Goal: Find specific page/section

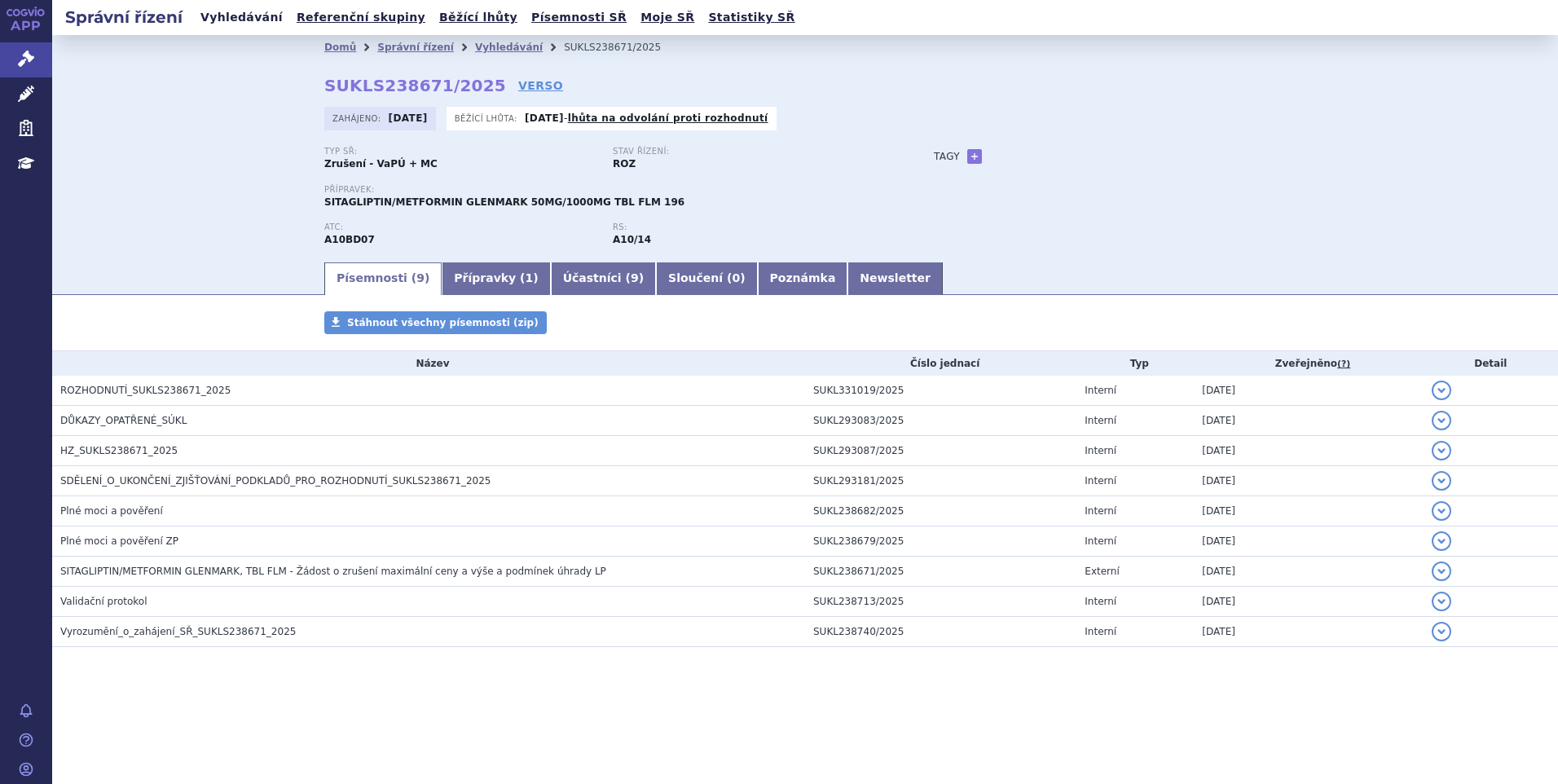
click at [244, 24] on link "Vyhledávání" at bounding box center [241, 17] width 92 height 22
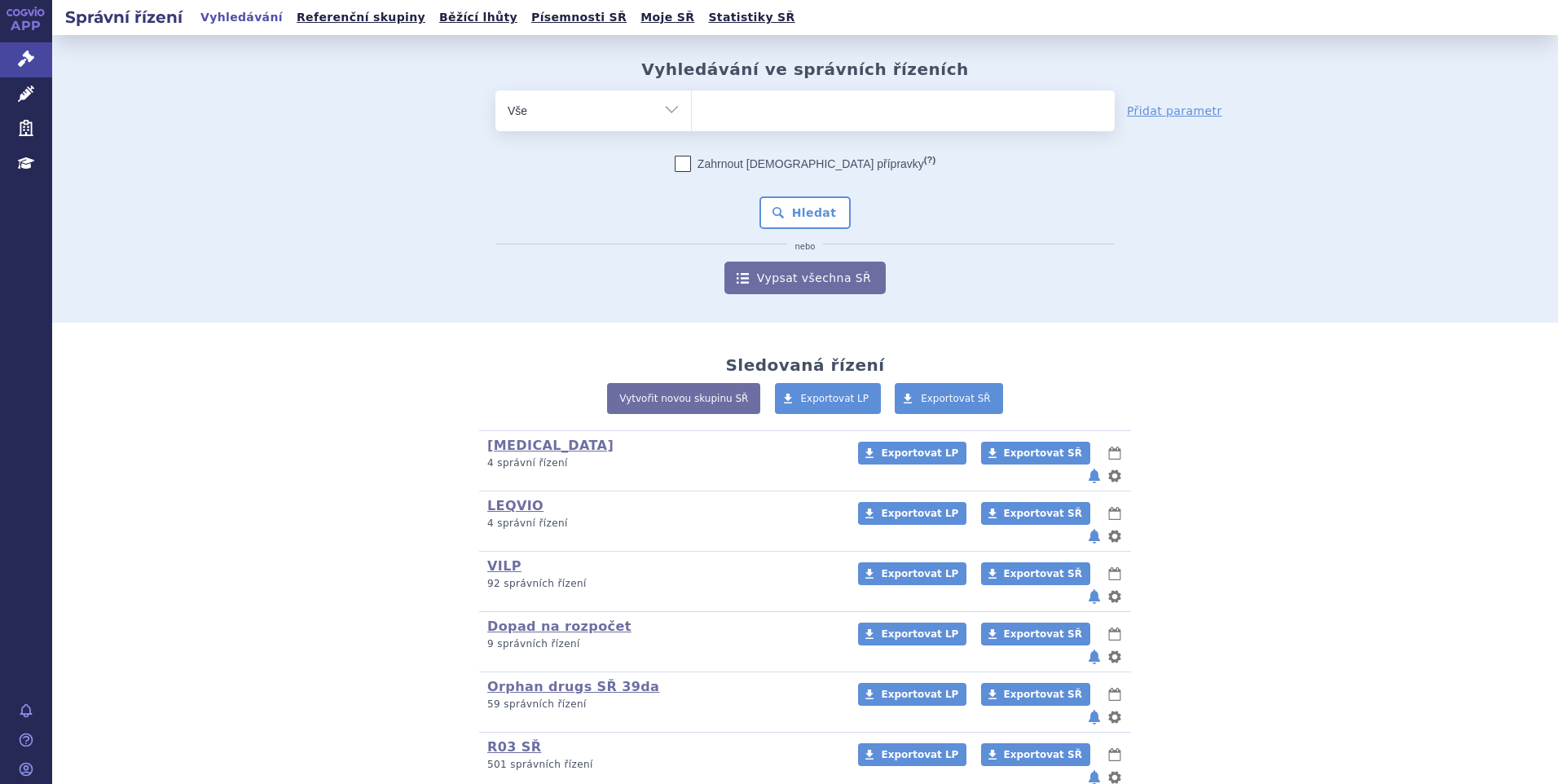
click at [786, 129] on form "odstranit Vše Spisová značka Typ SŘ (?) Hledat" at bounding box center [805, 192] width 619 height 204
click at [787, 125] on ul at bounding box center [903, 108] width 423 height 34
click at [692, 125] on select at bounding box center [691, 109] width 1 height 40
paste input "SUKLS309877/2024"
type input "SUKLS309877/2024"
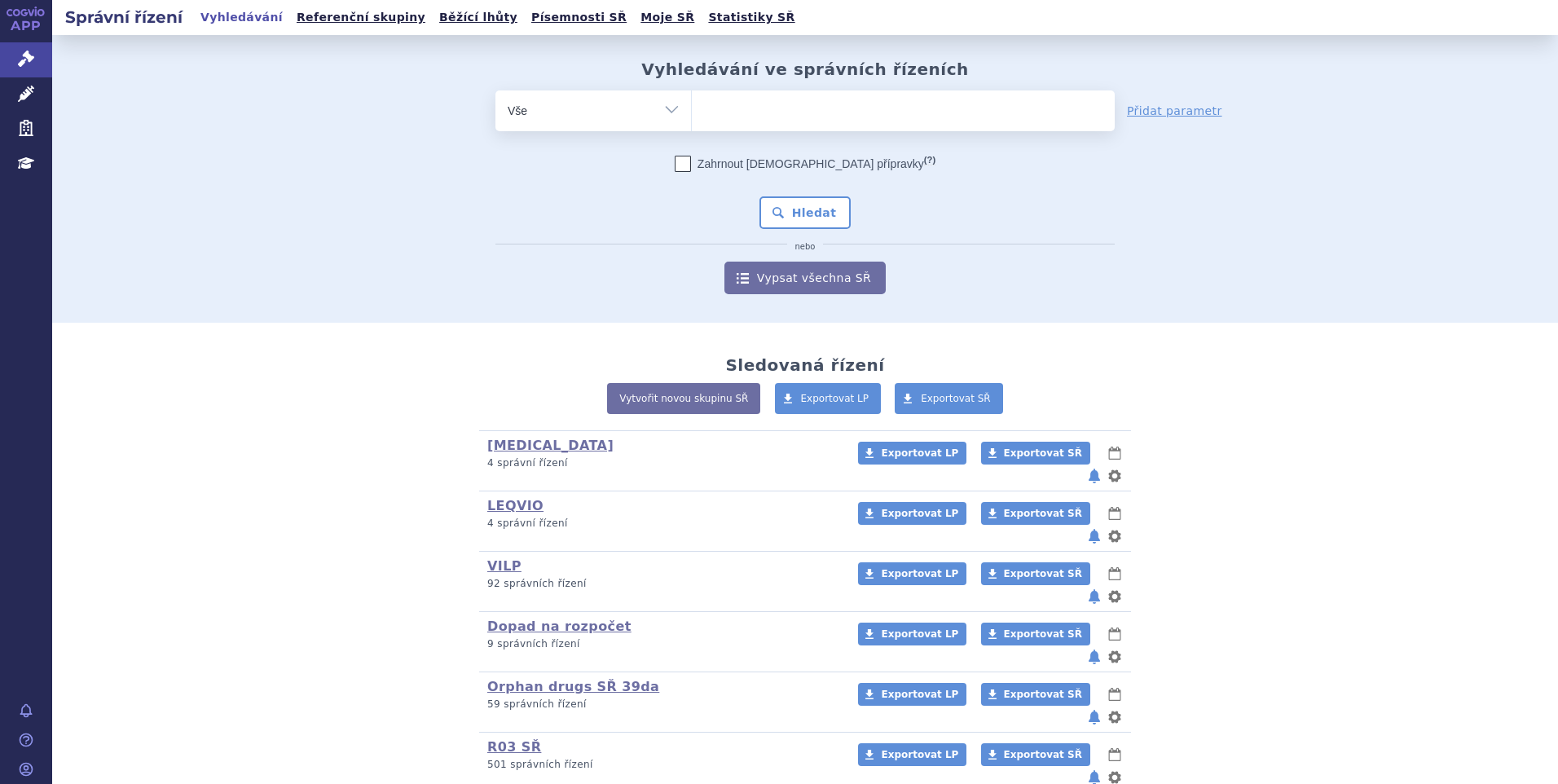
select select "SUKLS309877/2024"
click at [783, 196] on button "Hledat" at bounding box center [805, 213] width 92 height 32
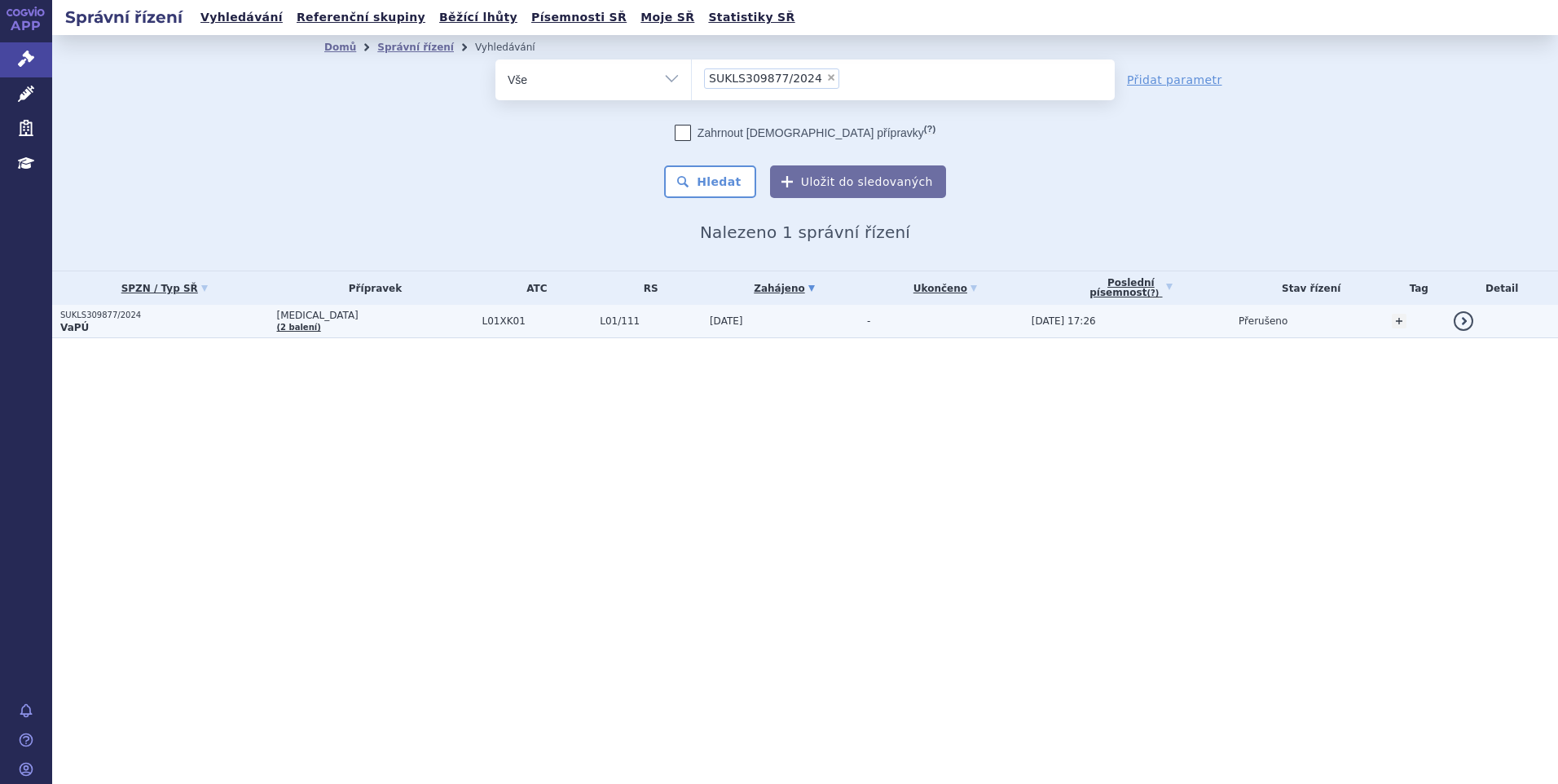
click at [177, 321] on p "VaPÚ" at bounding box center [164, 327] width 208 height 13
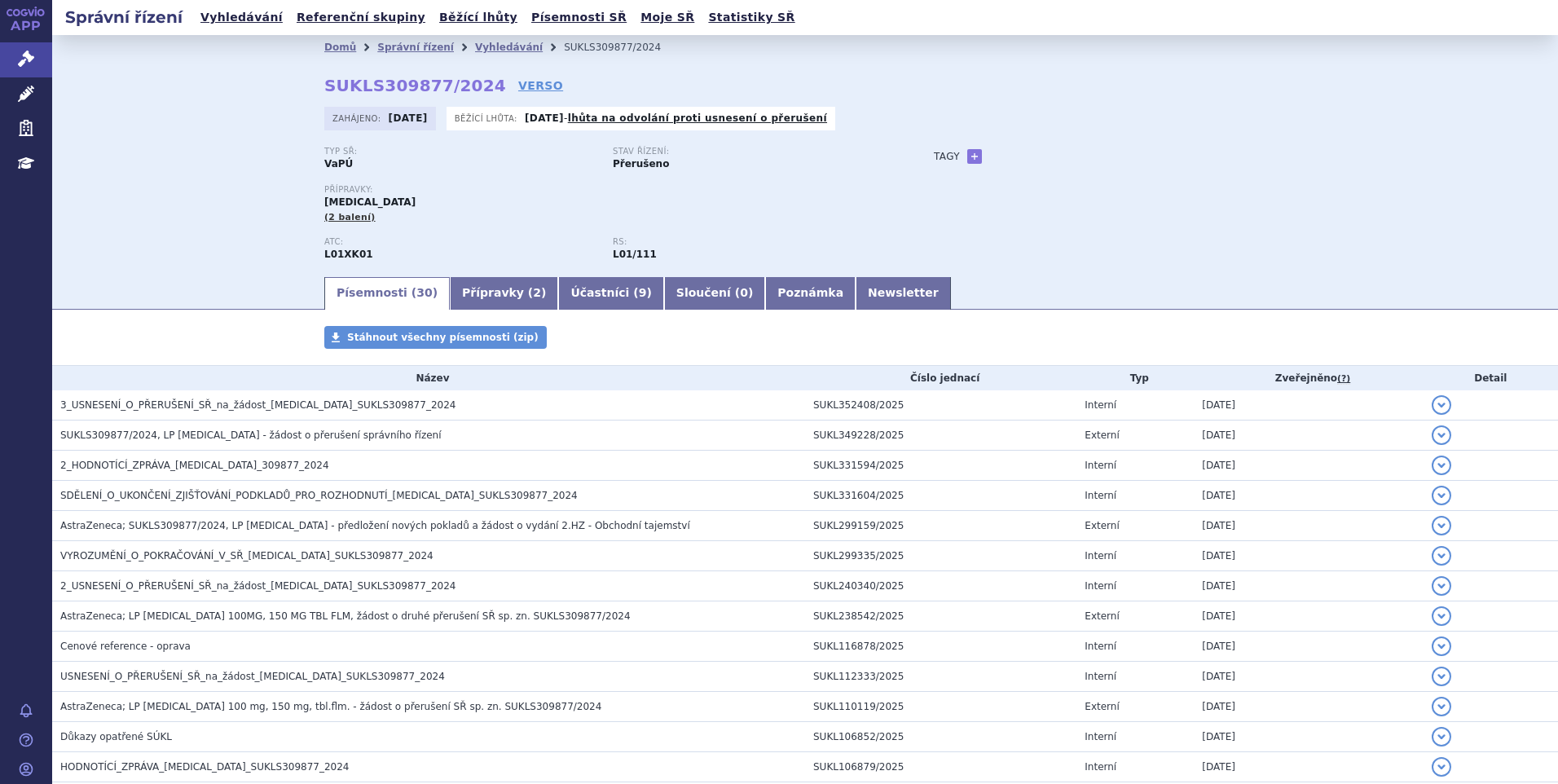
click at [1005, 239] on div "Typ SŘ: VaPÚ Stav řízení: Přerušeno Přípravky: [MEDICAL_DATA] (2 balení) ATC: L…" at bounding box center [805, 210] width 962 height 128
